Goal: Navigation & Orientation: Find specific page/section

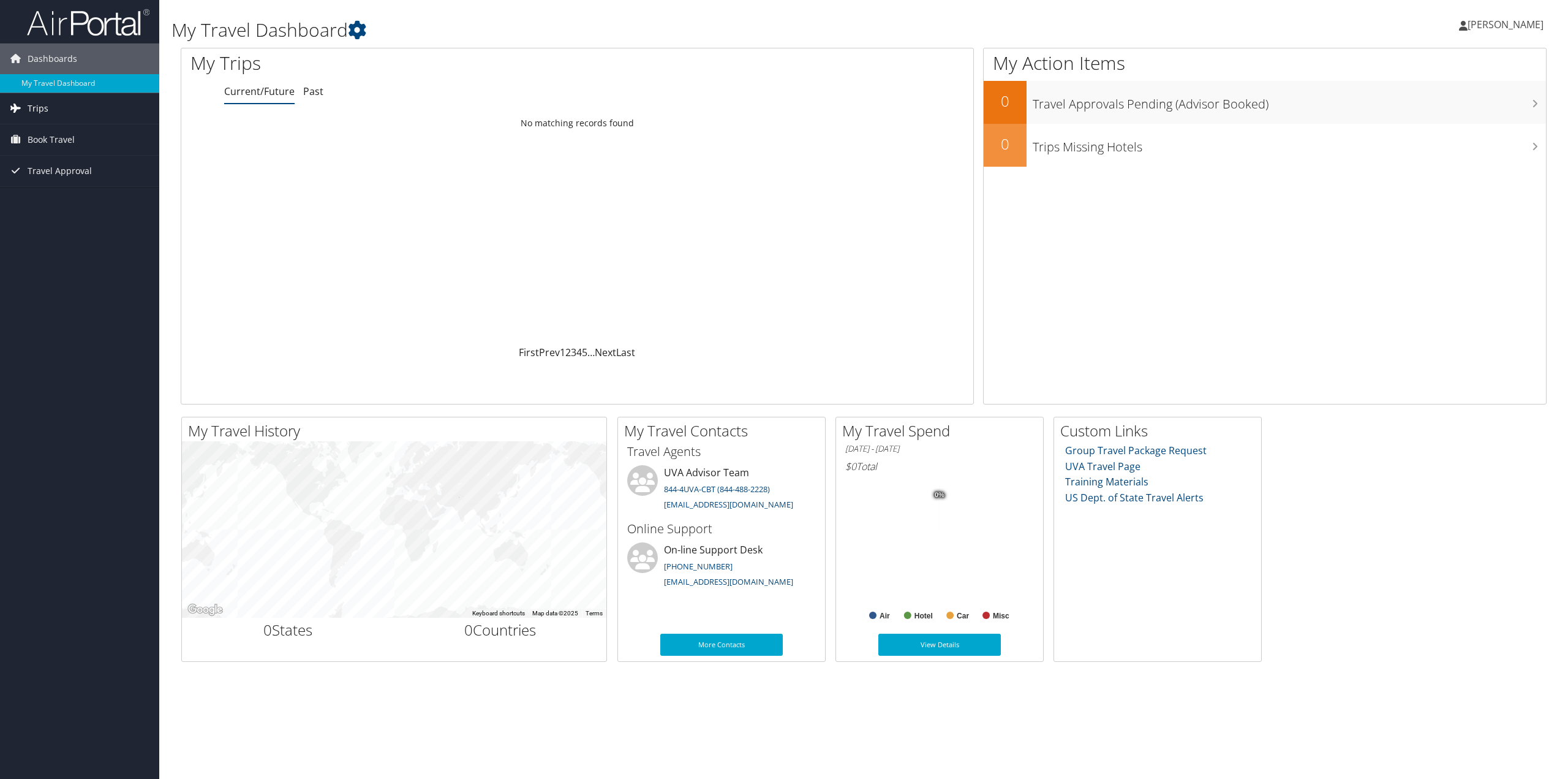
click at [60, 107] on link "Trips" at bounding box center [79, 108] width 159 height 31
click at [476, 208] on div "Loading... No matching records found" at bounding box center [578, 229] width 792 height 233
click at [53, 143] on link "Past Trips" at bounding box center [79, 151] width 159 height 19
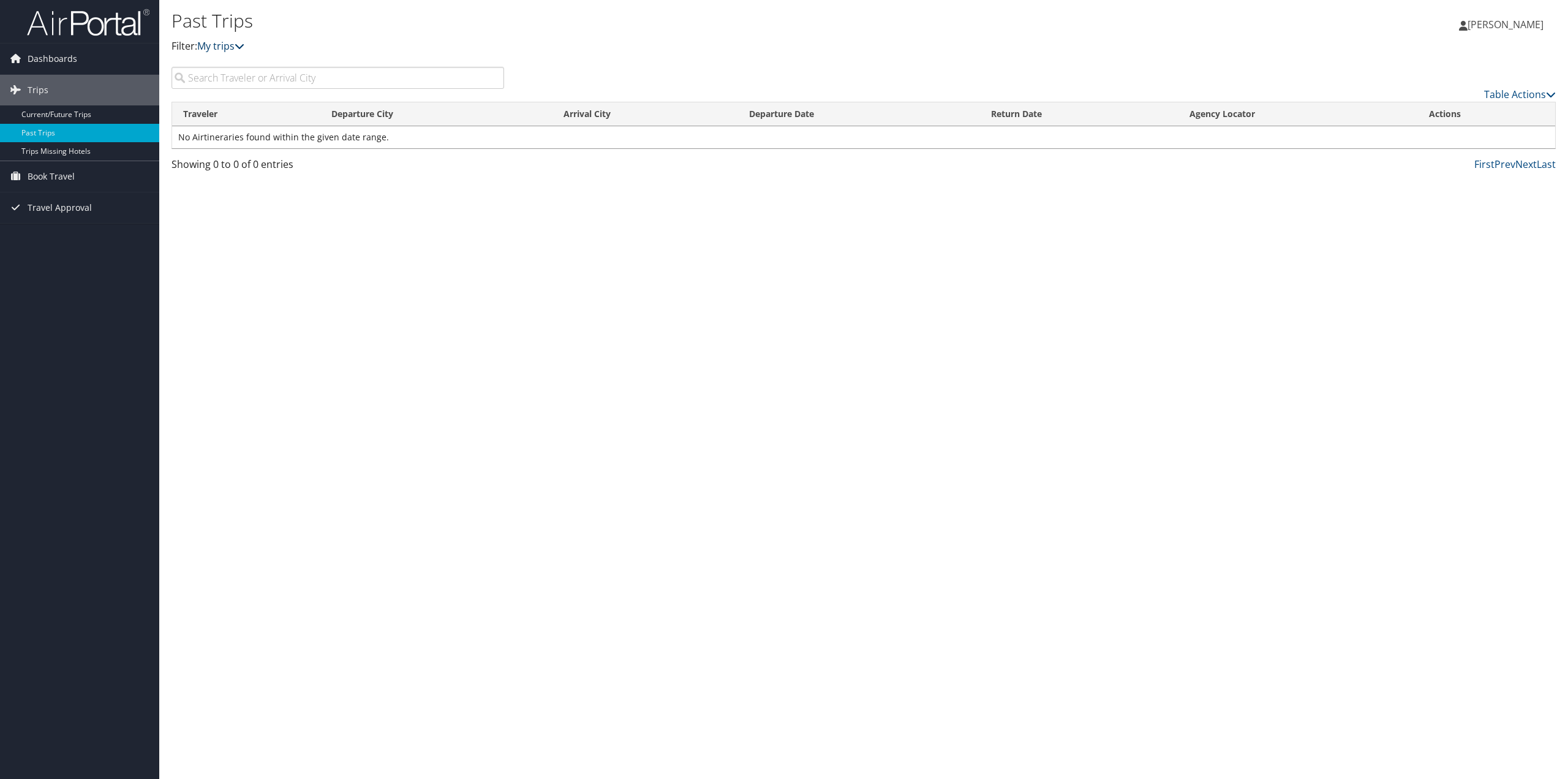
click at [222, 44] on link "My trips" at bounding box center [221, 46] width 47 height 14
click at [223, 51] on link "My trips" at bounding box center [221, 46] width 47 height 14
click at [65, 206] on span "Travel Approval" at bounding box center [59, 208] width 64 height 31
click at [63, 235] on link "Pending Trip Approvals" at bounding box center [79, 232] width 159 height 19
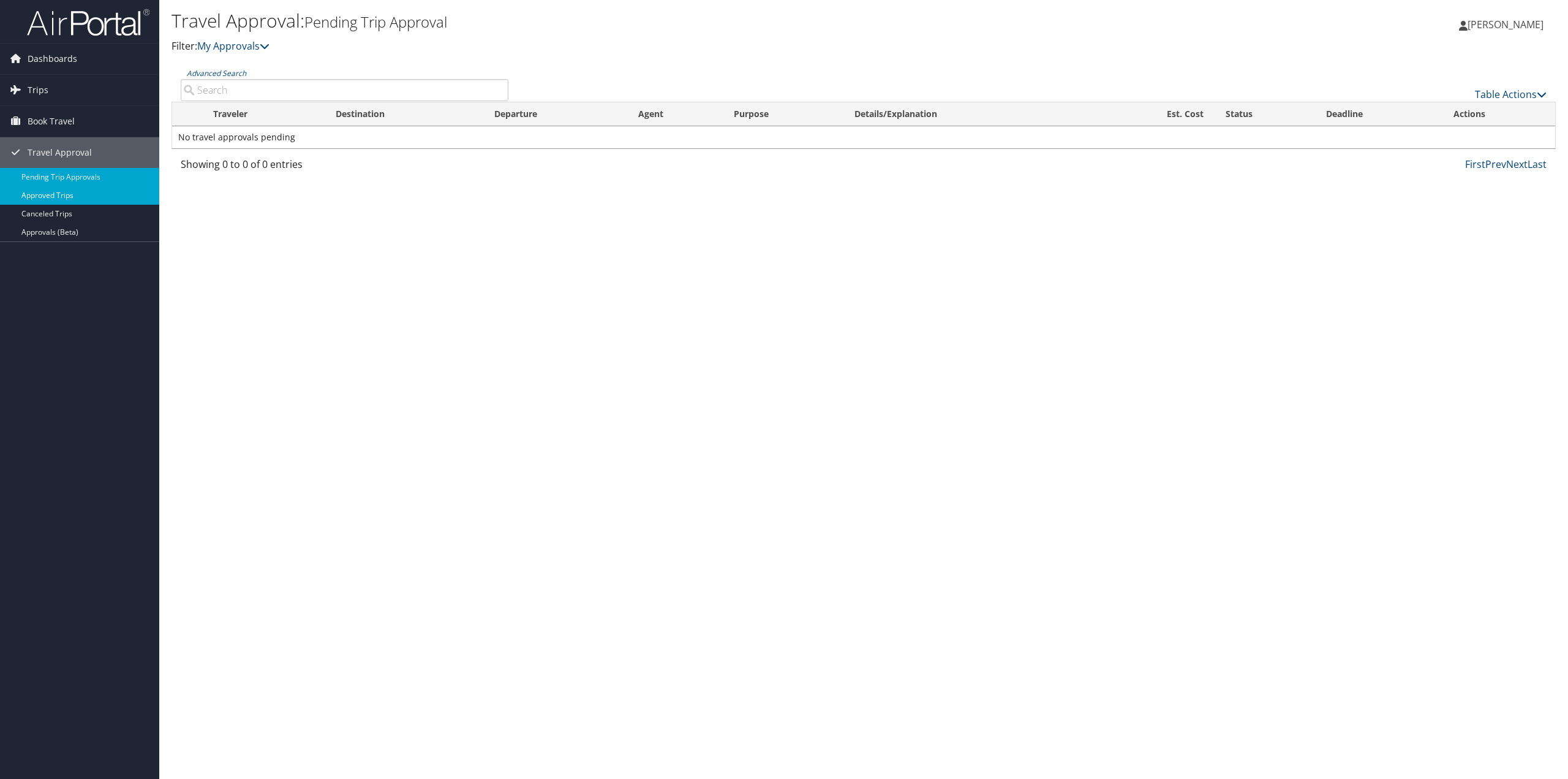
click at [47, 194] on link "Approved Trips" at bounding box center [79, 196] width 159 height 19
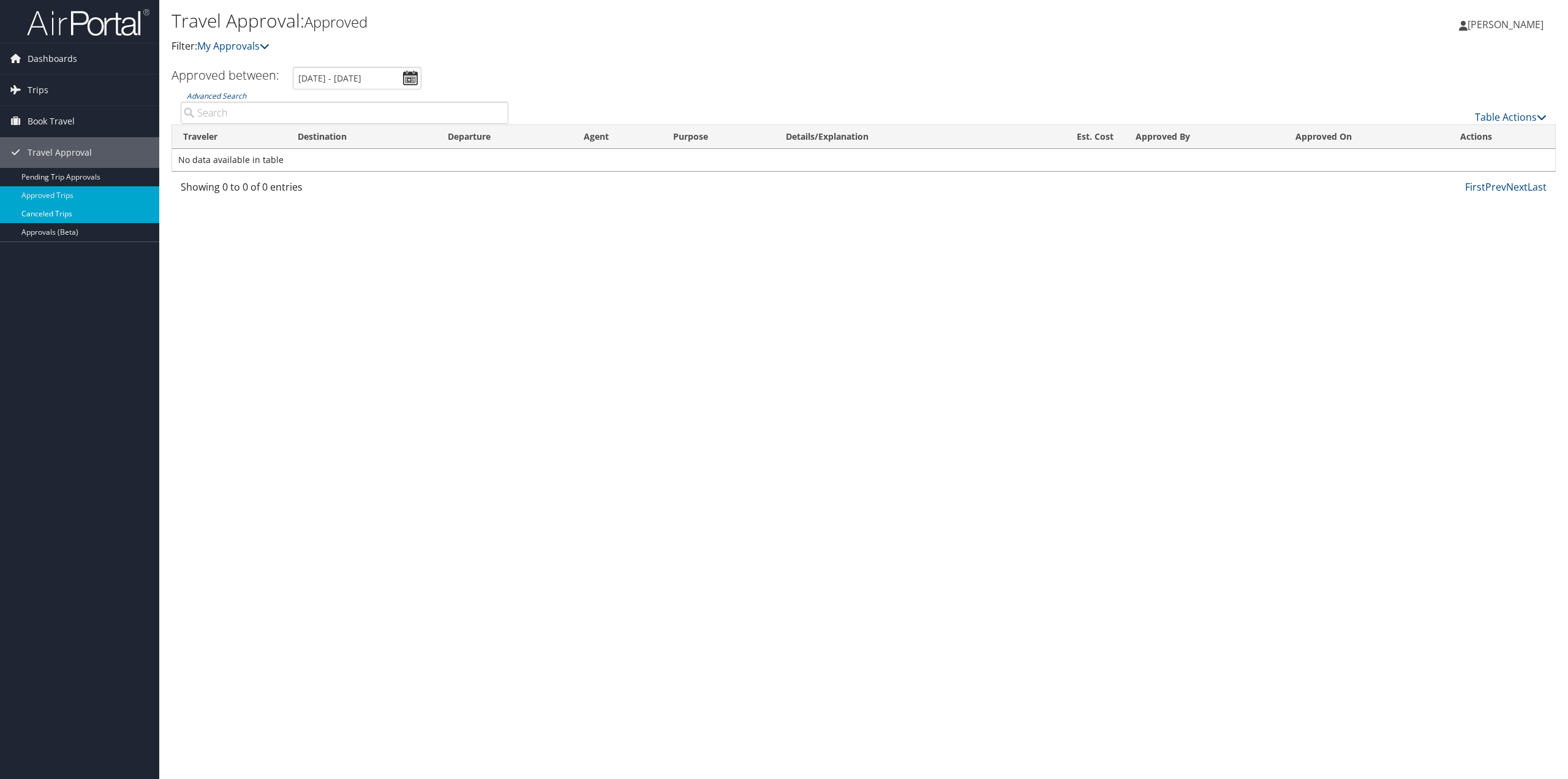
click at [45, 207] on link "Canceled Trips" at bounding box center [79, 213] width 159 height 19
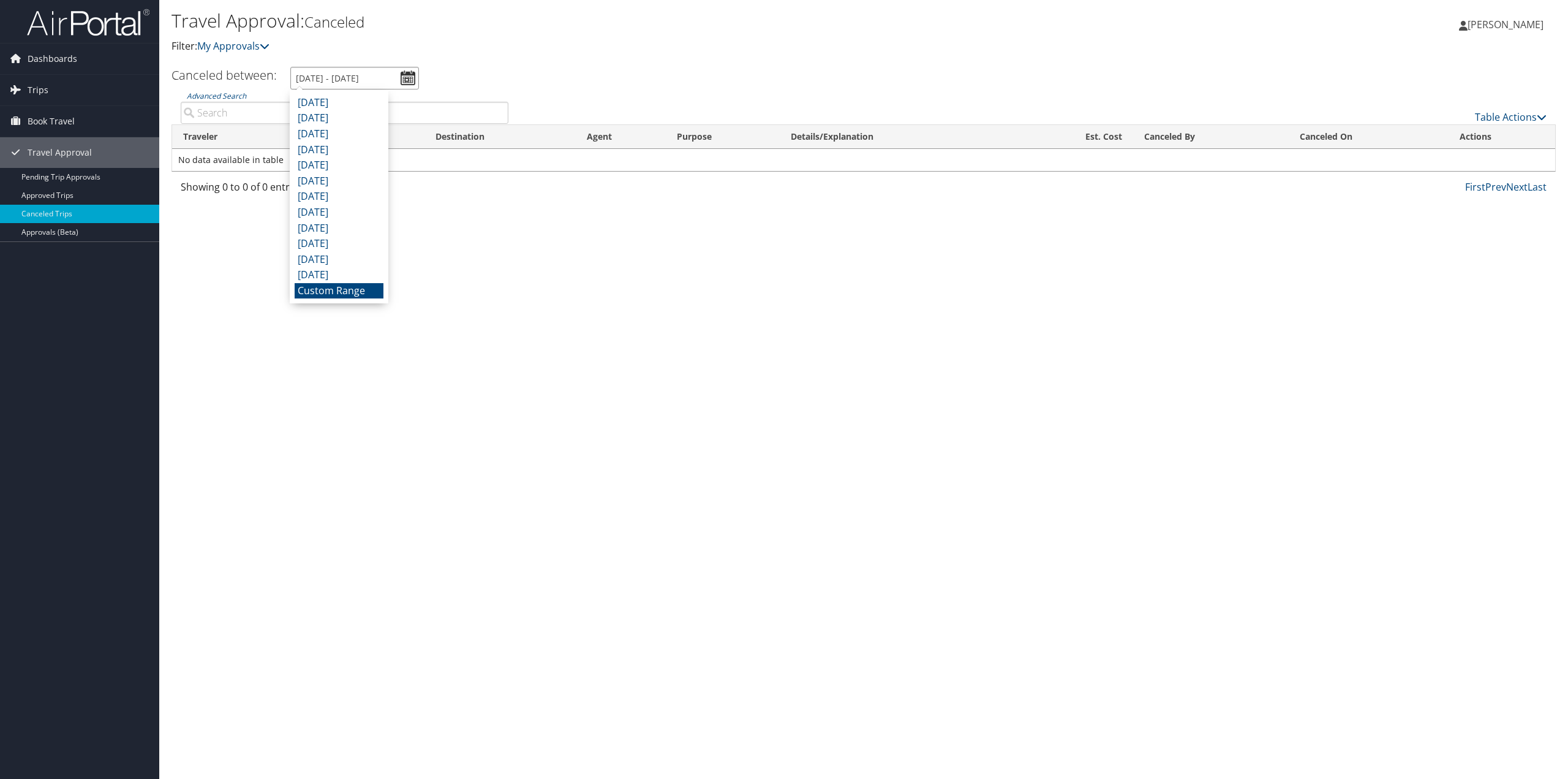
click at [402, 81] on input "9/2/2025 - 10/2/2025" at bounding box center [354, 78] width 129 height 23
click at [338, 121] on li "[DATE]" at bounding box center [339, 118] width 89 height 16
click at [402, 79] on input "8/1/2025 - 8/31/2025" at bounding box center [354, 78] width 129 height 23
click at [325, 138] on li "July 2025" at bounding box center [339, 134] width 89 height 16
type input "7/1/2025 - 7/31/2025"
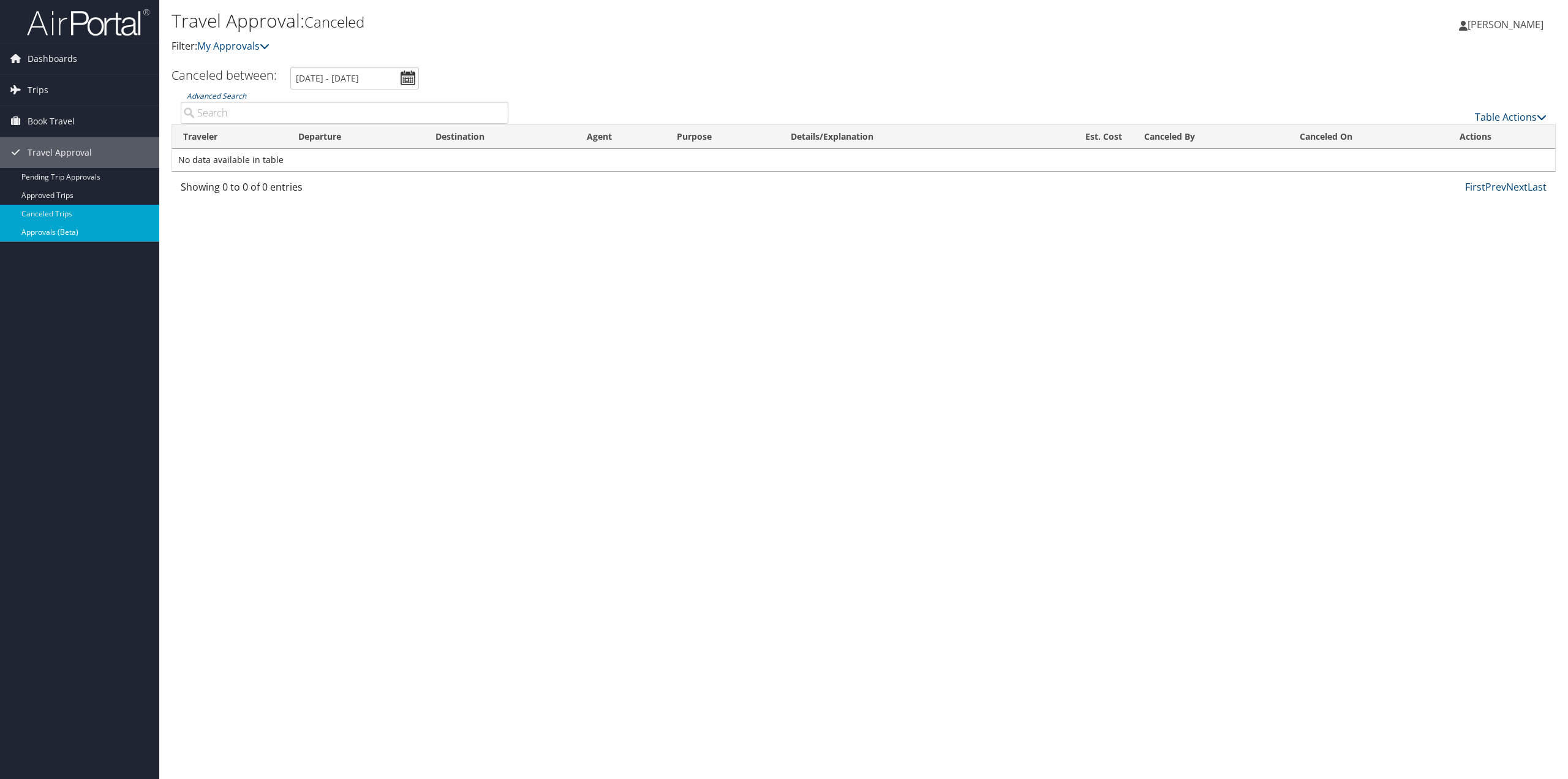
click at [68, 231] on link "Approvals (Beta)" at bounding box center [79, 232] width 159 height 19
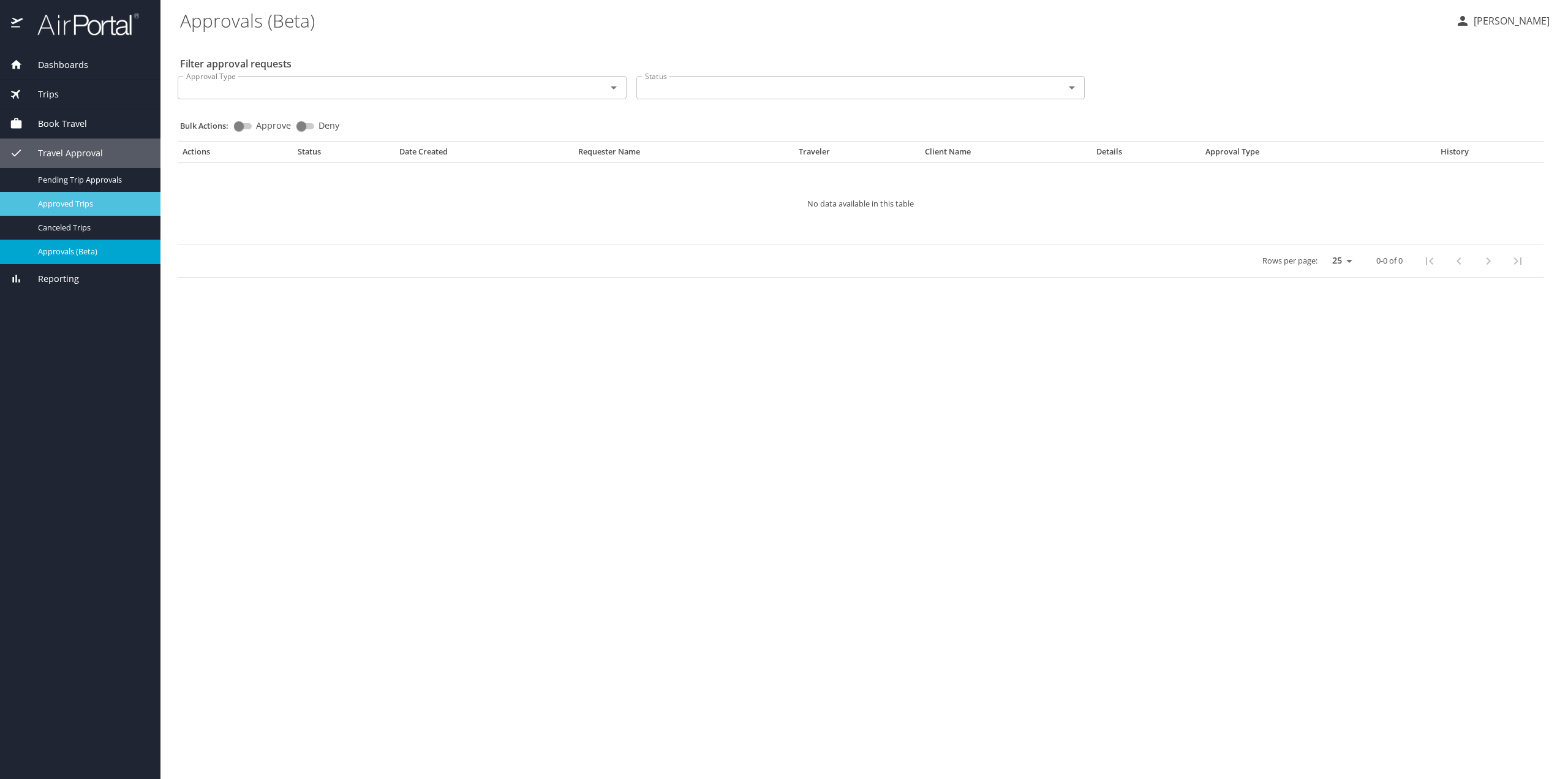
click at [69, 200] on span "Approved Trips" at bounding box center [92, 204] width 108 height 11
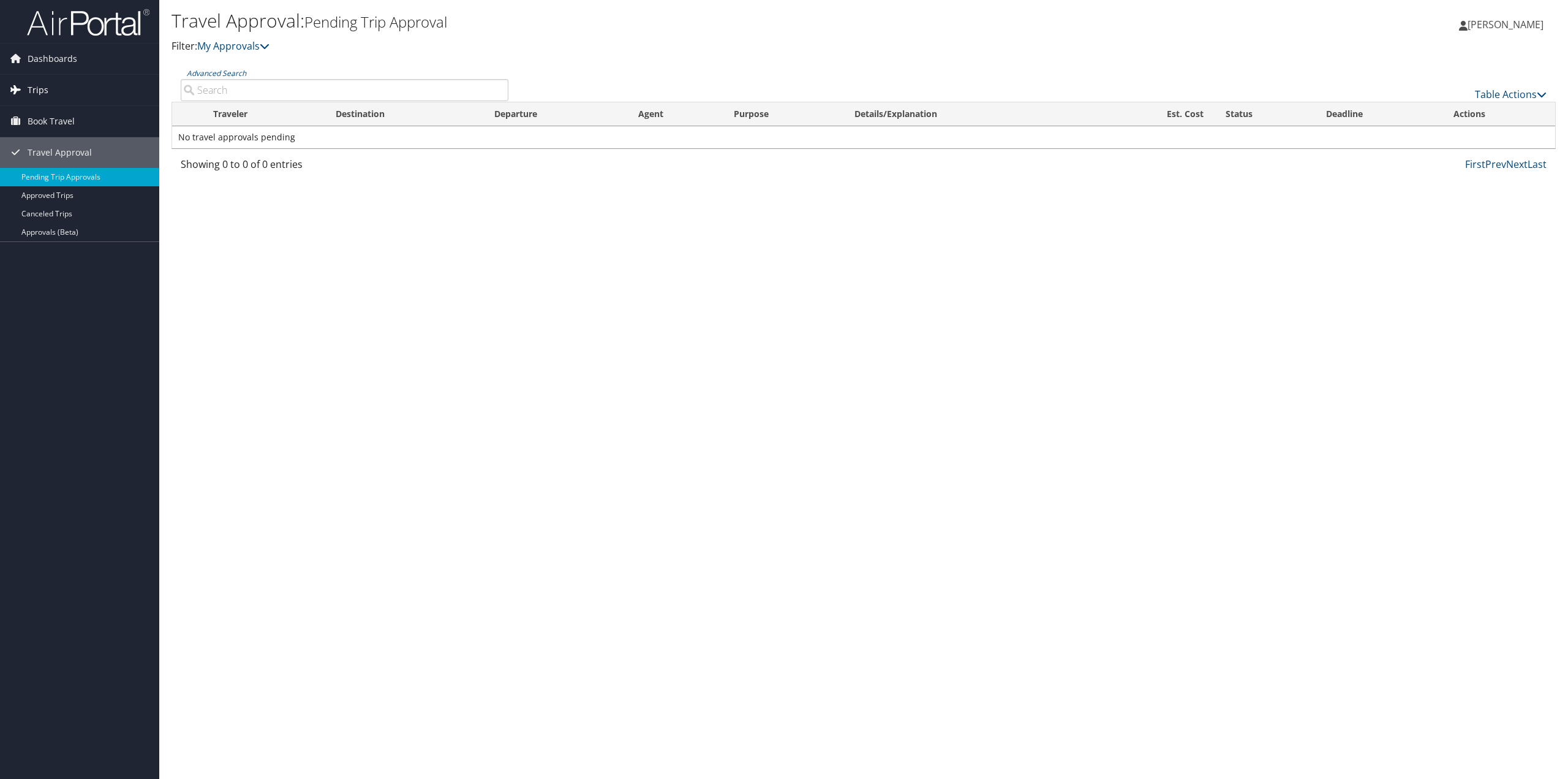
click at [55, 96] on link "Trips" at bounding box center [79, 90] width 159 height 31
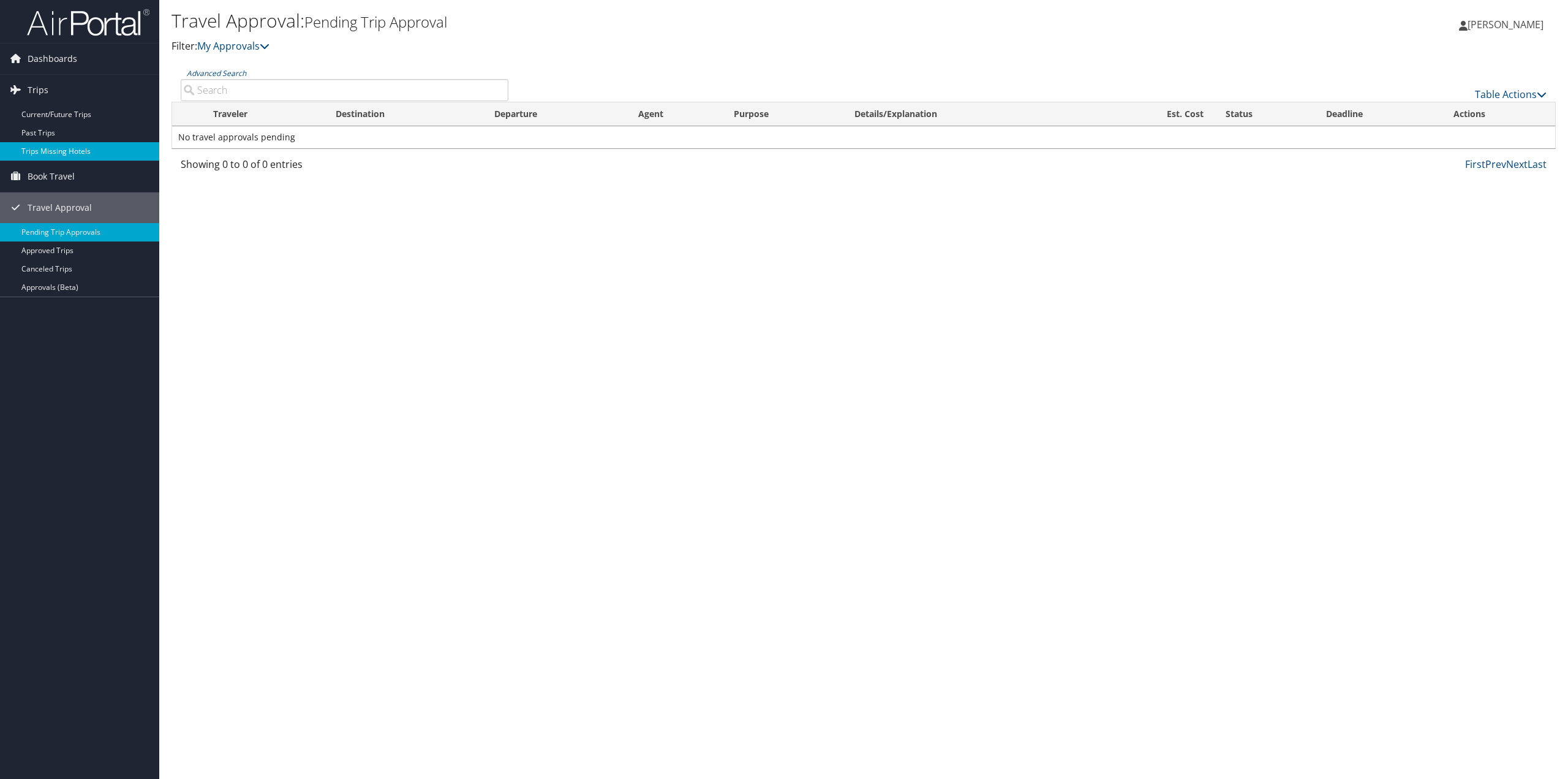
click at [60, 154] on link "Trips Missing Hotels" at bounding box center [79, 151] width 159 height 19
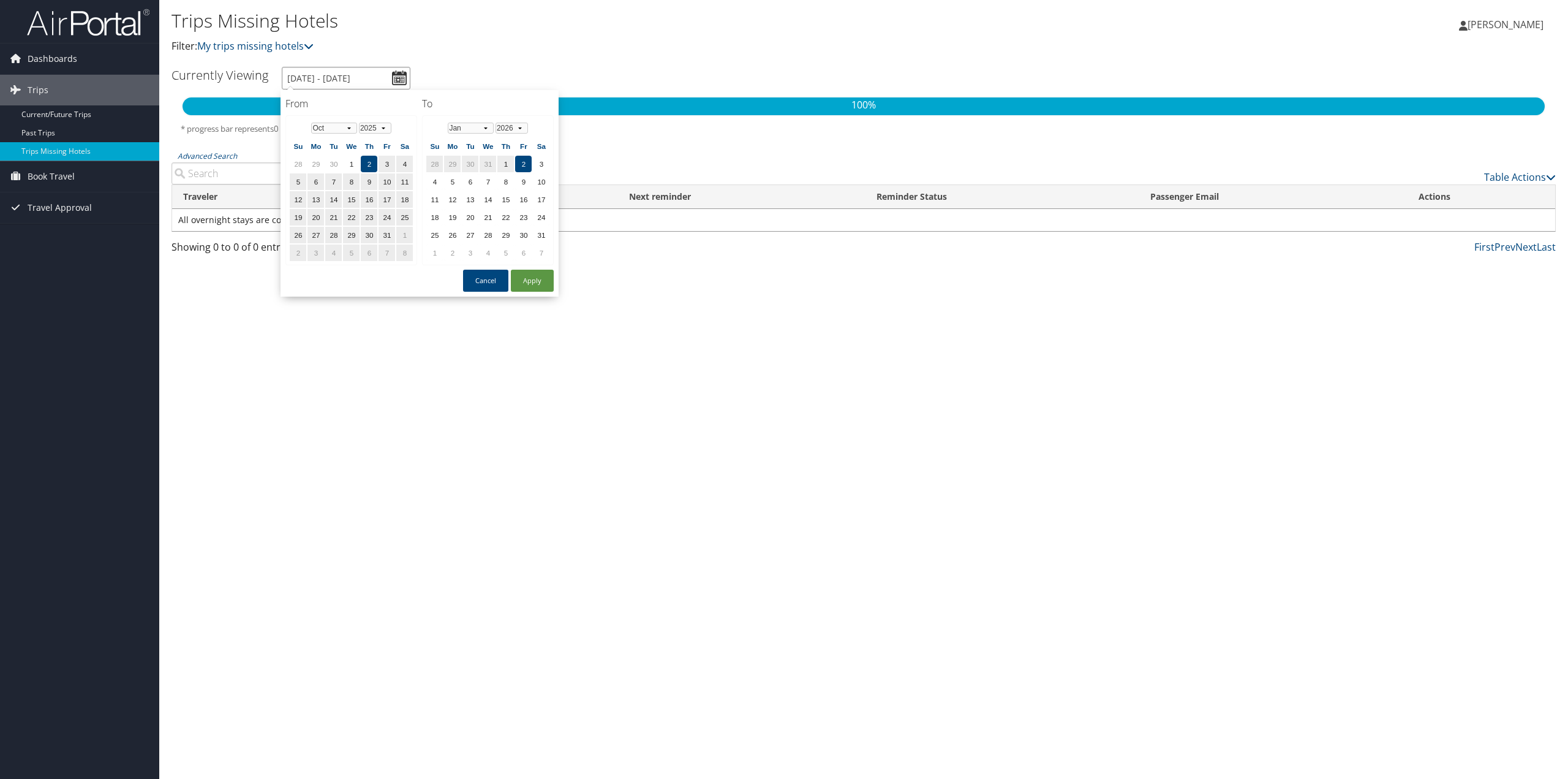
click at [402, 80] on input "[DATE] - [DATE]" at bounding box center [346, 78] width 129 height 23
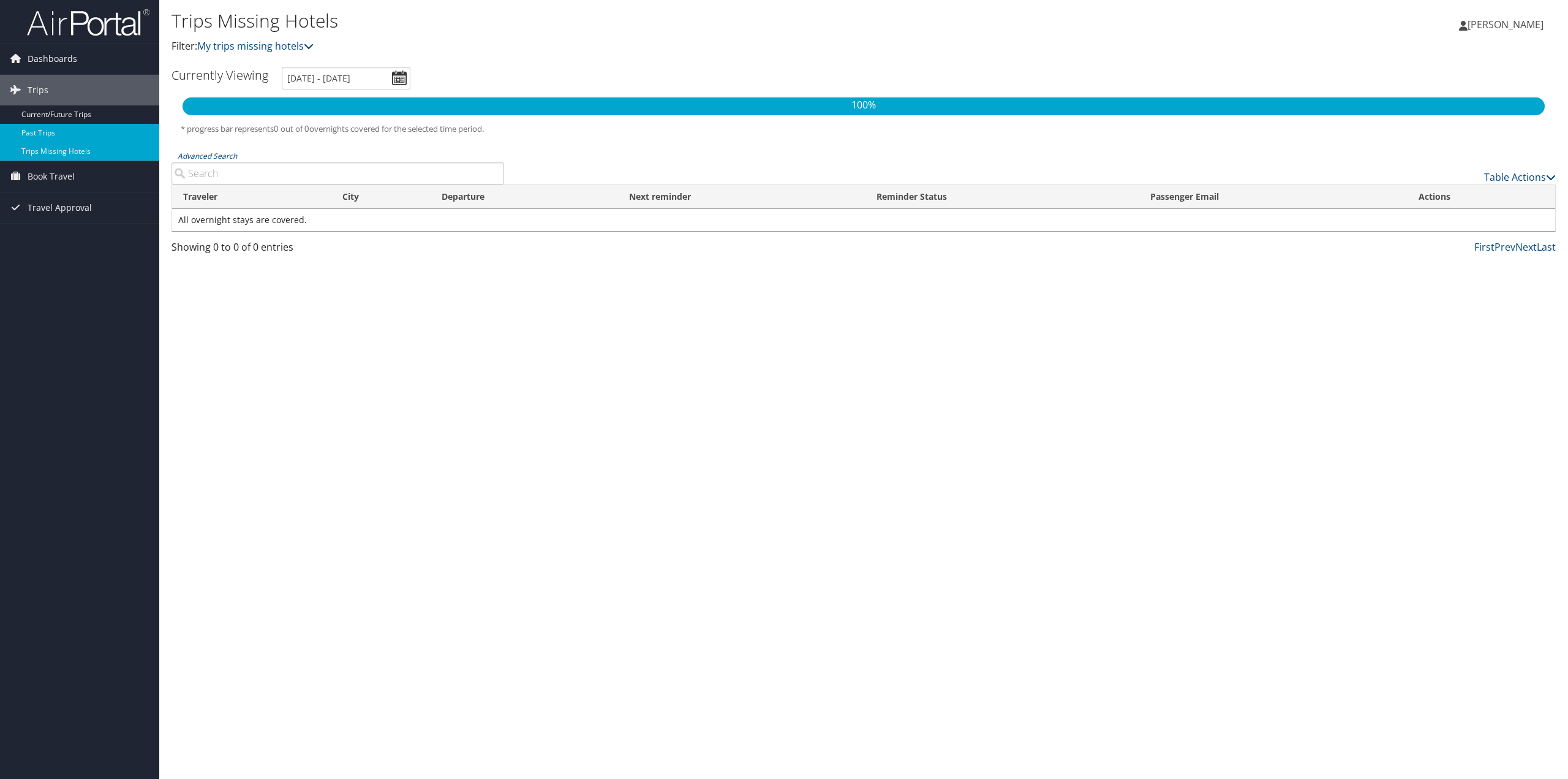
click at [95, 126] on link "Past Trips" at bounding box center [79, 133] width 159 height 19
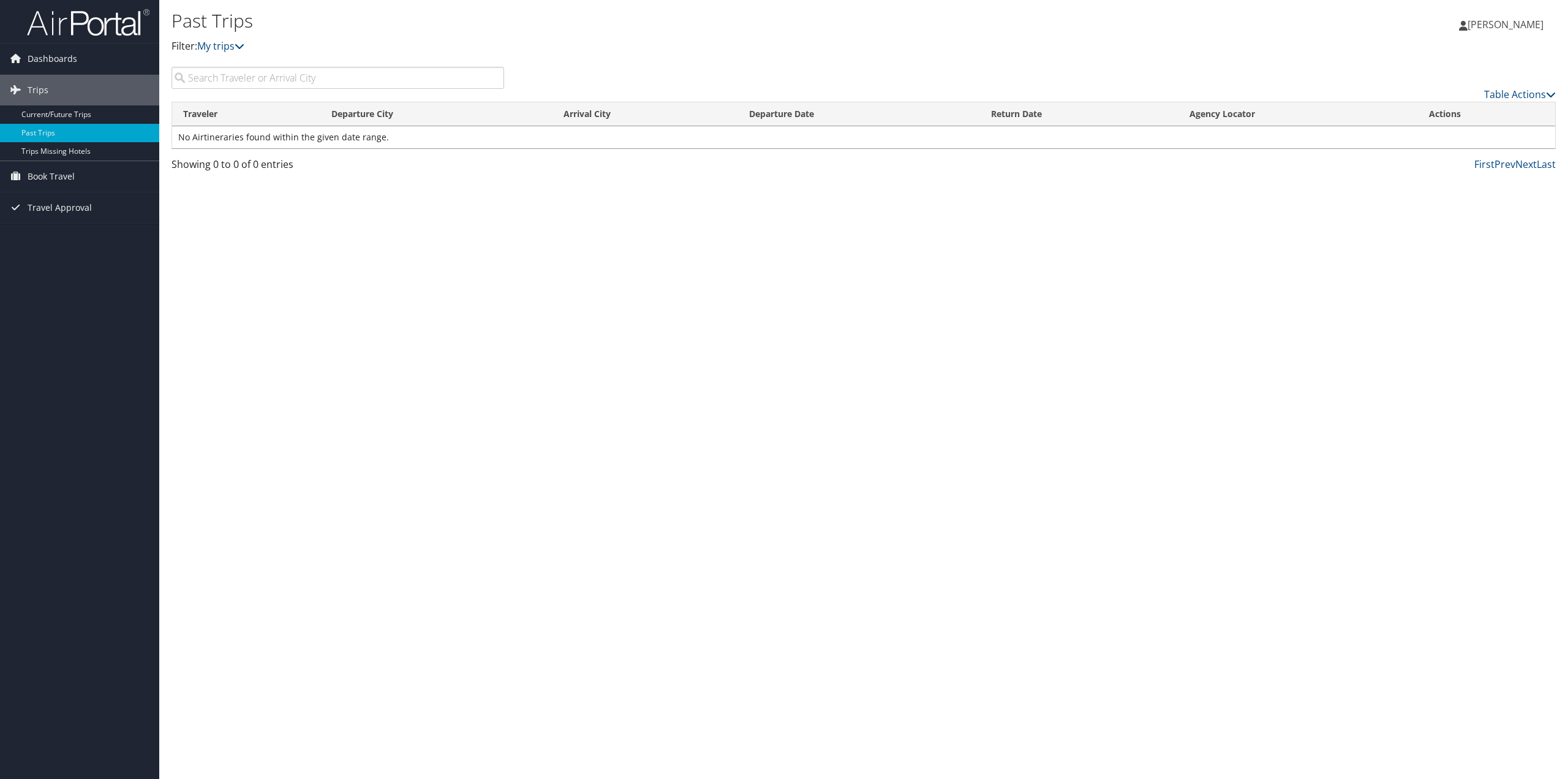
click at [374, 256] on div "Past Trips Filter: My trips [PERSON_NAME] [PERSON_NAME] My Settings Travel Agen…" at bounding box center [863, 390] width 1408 height 779
click at [224, 46] on link "My trips" at bounding box center [221, 46] width 47 height 14
click at [243, 47] on icon at bounding box center [239, 46] width 10 height 10
click at [209, 54] on ul at bounding box center [280, 55] width 162 height 2
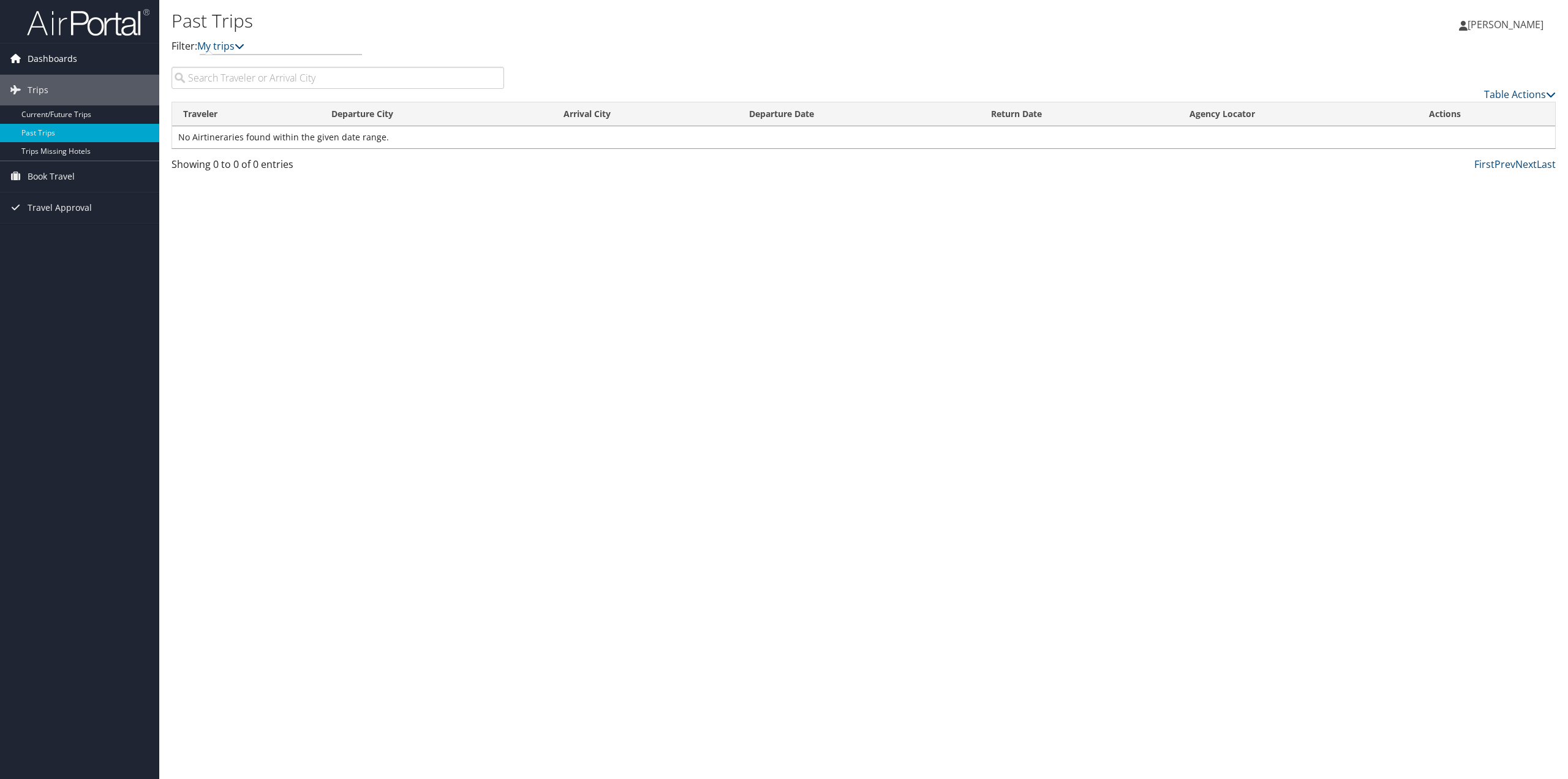
click at [90, 50] on link "Dashboards" at bounding box center [79, 59] width 159 height 31
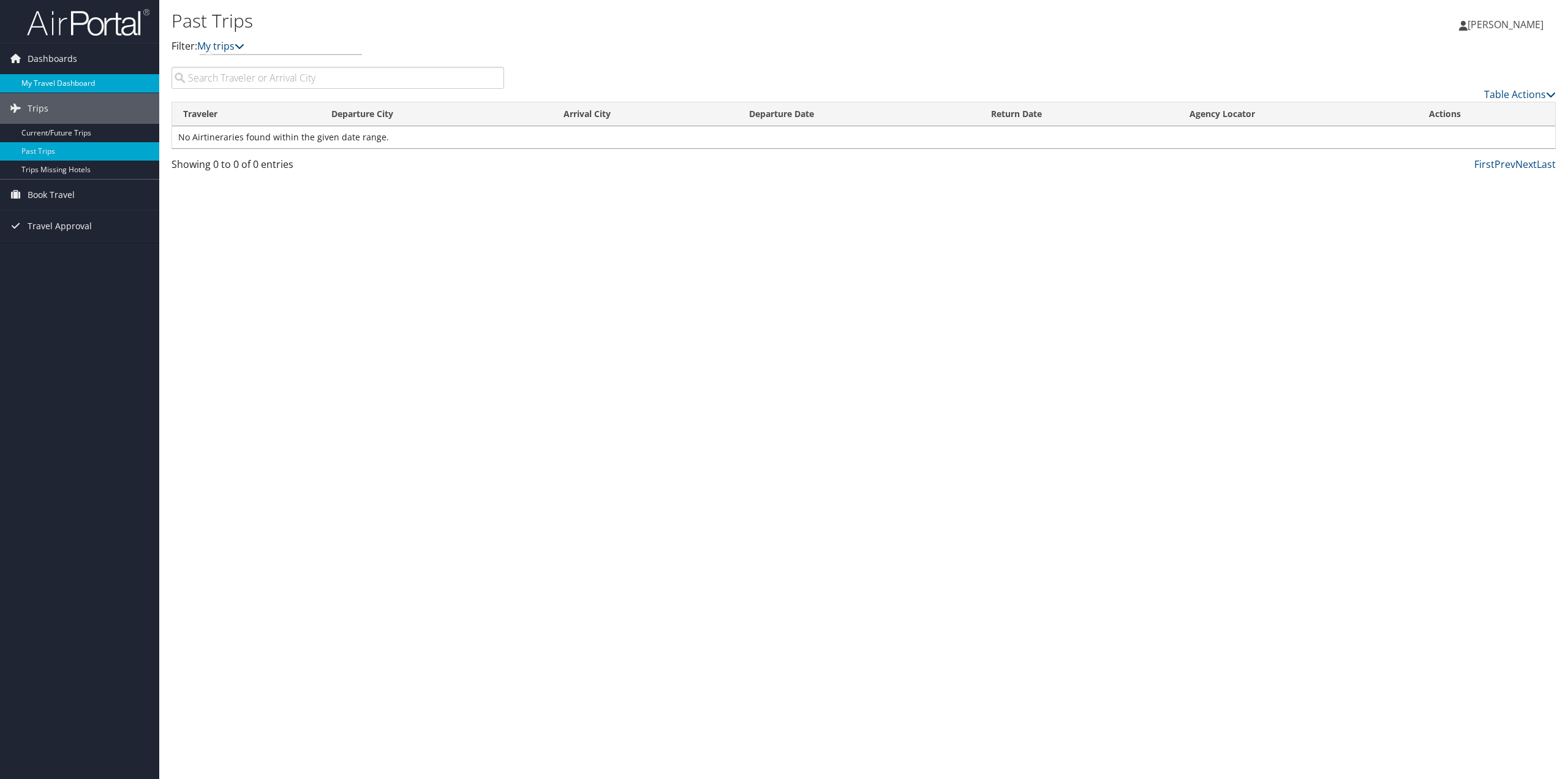
click at [93, 83] on link "My Travel Dashboard" at bounding box center [79, 83] width 159 height 19
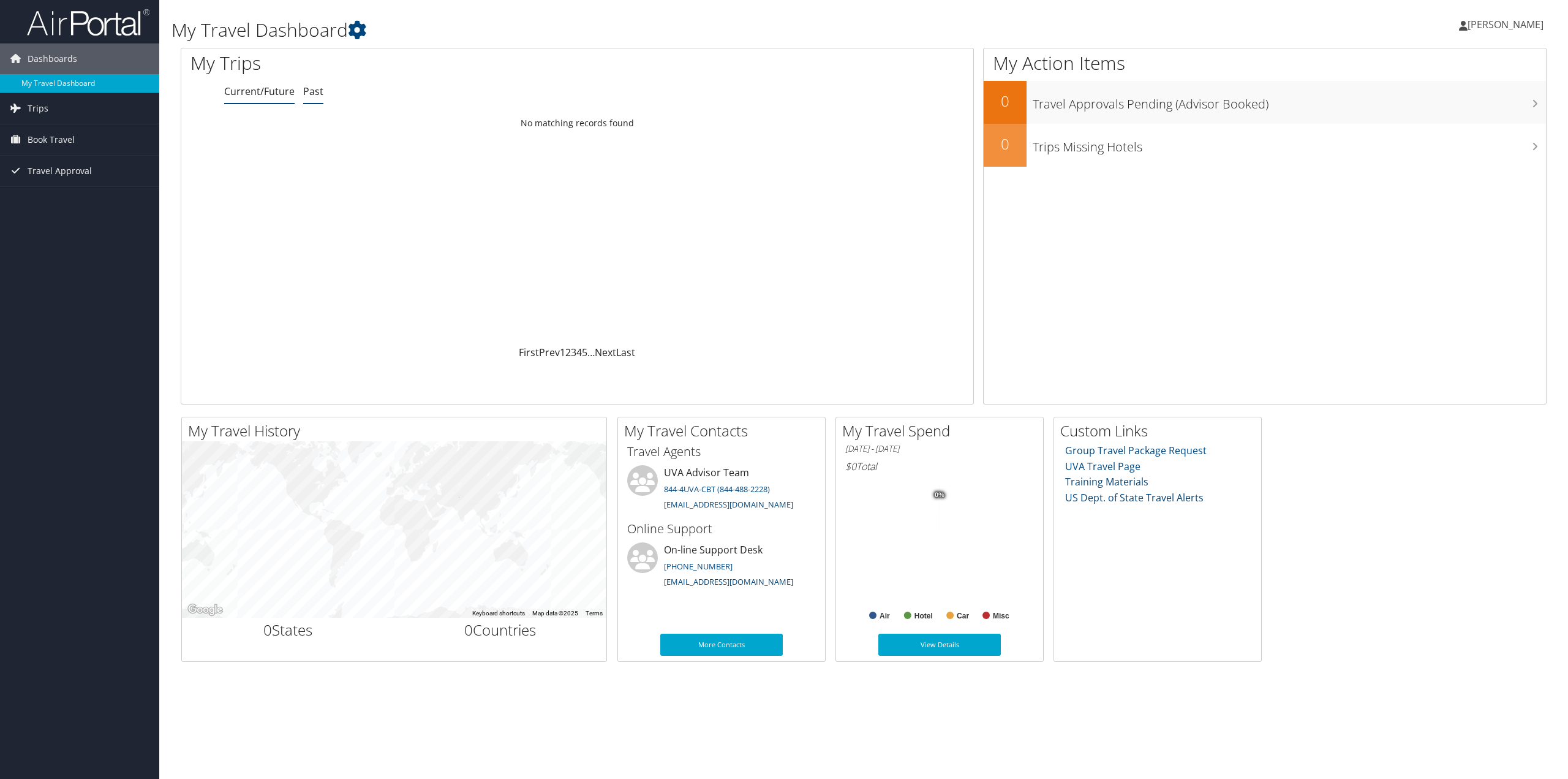
click at [317, 95] on link "Past" at bounding box center [313, 91] width 20 height 14
click at [1168, 240] on div "My Action Items 0 Travel Approvals Pending (Advisor Booked) 0 Trips Missing Hot…" at bounding box center [1265, 227] width 564 height 357
click at [1501, 15] on link "[PERSON_NAME]" at bounding box center [1507, 24] width 97 height 37
click at [1458, 117] on link "View Travel Profile" at bounding box center [1474, 109] width 137 height 21
